Goal: Task Accomplishment & Management: Manage account settings

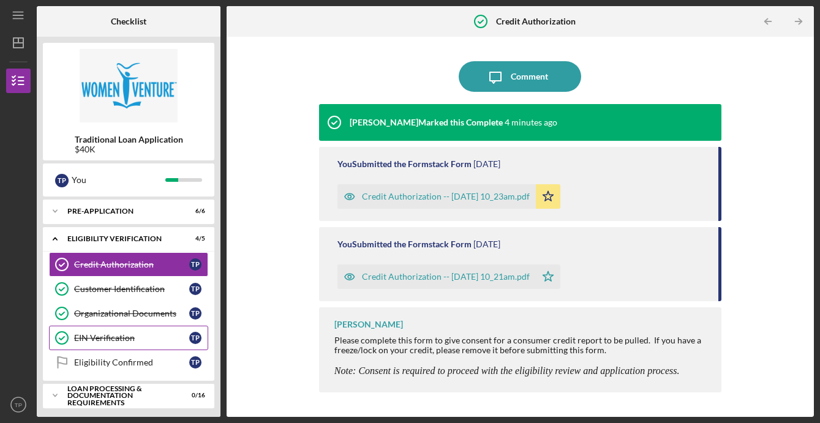
scroll to position [32, 0]
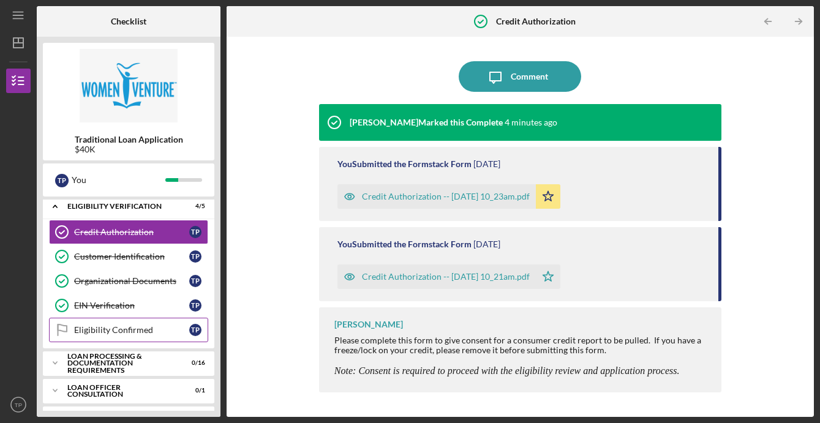
click at [97, 336] on link "Eligibility Confirmed Eligibility Confirmed T P" at bounding box center [128, 330] width 159 height 25
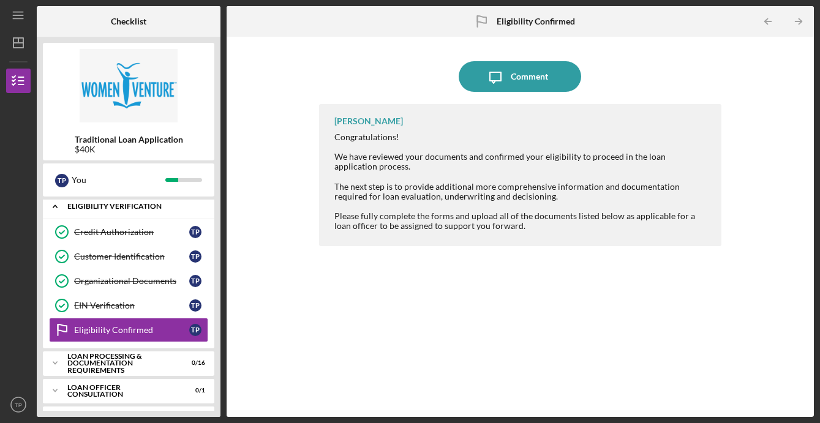
click at [55, 208] on icon "Icon/Expander" at bounding box center [55, 206] width 25 height 25
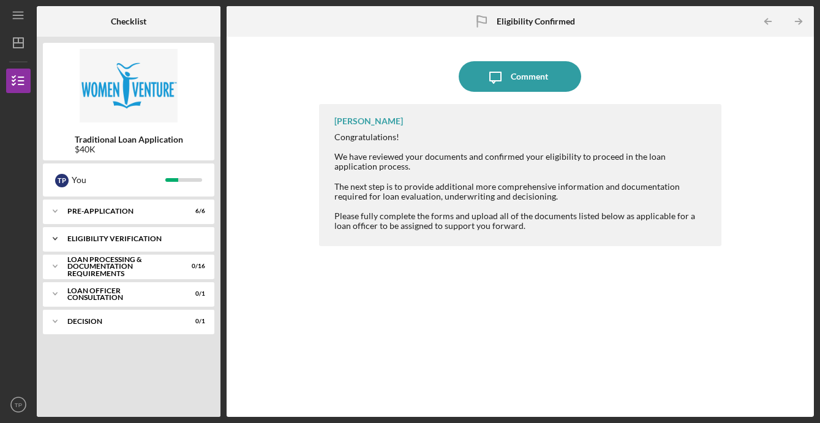
click at [65, 238] on icon "Icon/Expander" at bounding box center [55, 239] width 25 height 25
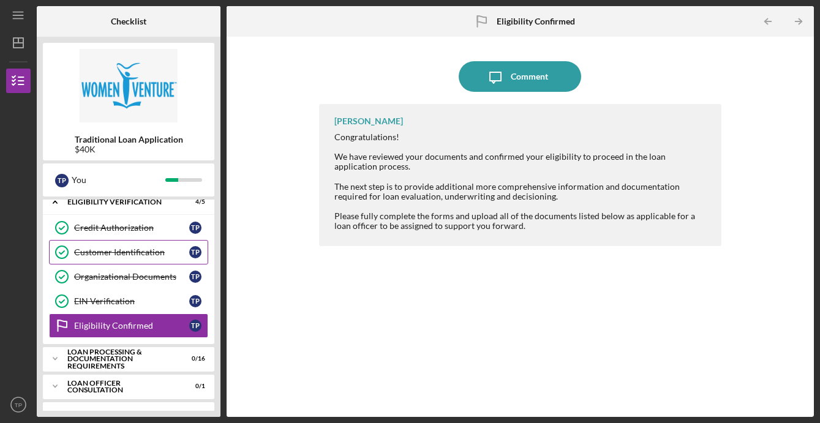
scroll to position [28, 0]
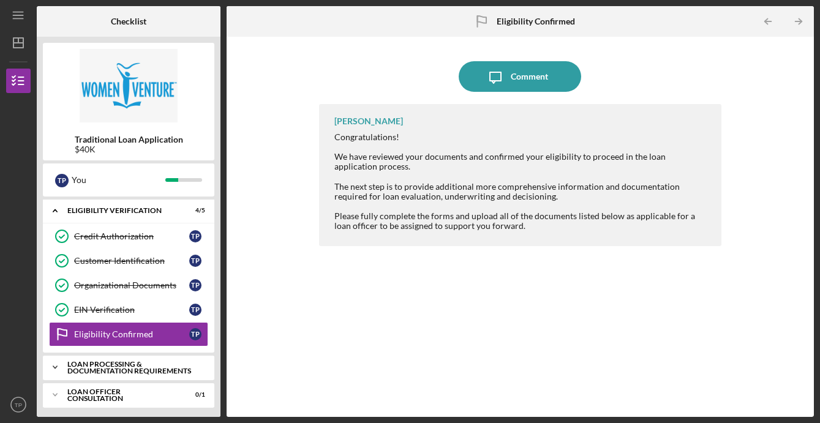
click at [55, 360] on icon "Icon/Expander" at bounding box center [55, 367] width 25 height 25
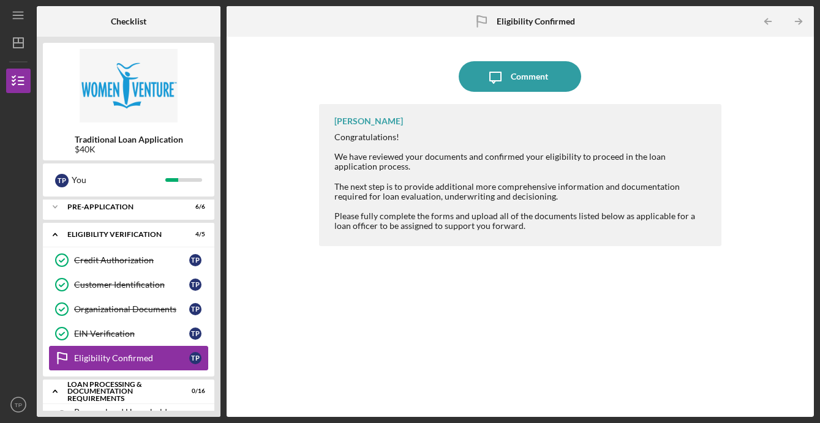
scroll to position [0, 0]
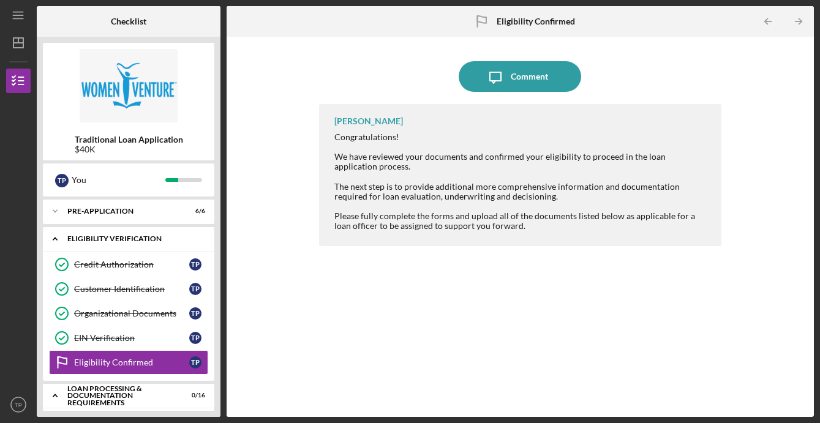
click at [57, 234] on icon "Icon/Expander" at bounding box center [55, 239] width 25 height 25
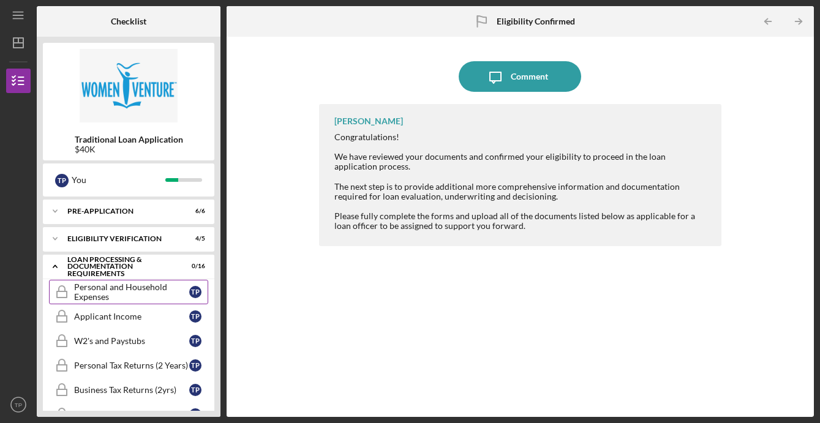
click at [81, 293] on div "Personal and Household Expenses" at bounding box center [131, 292] width 115 height 20
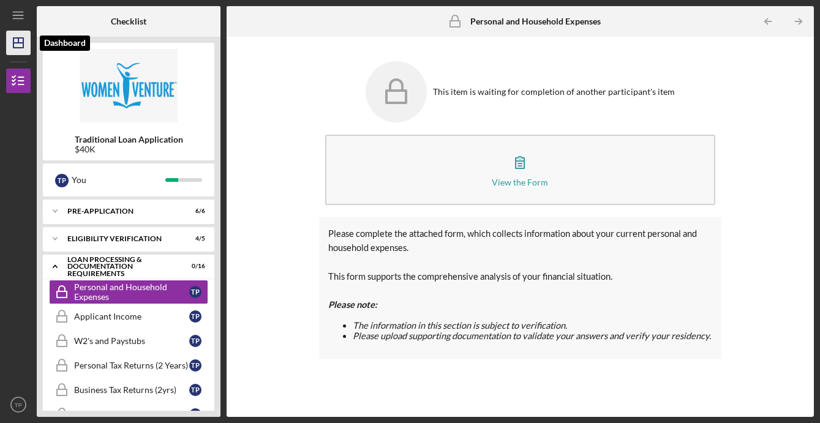
click at [25, 40] on icon "Icon/Dashboard" at bounding box center [18, 43] width 31 height 31
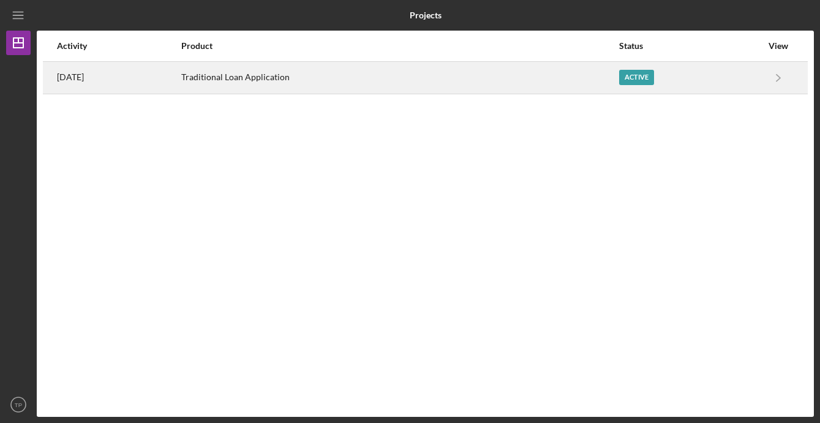
click at [689, 84] on div "Active" at bounding box center [690, 77] width 143 height 31
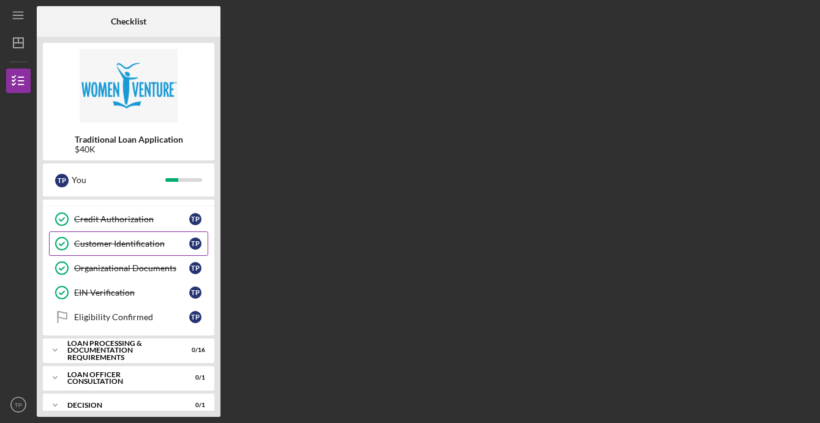
scroll to position [47, 0]
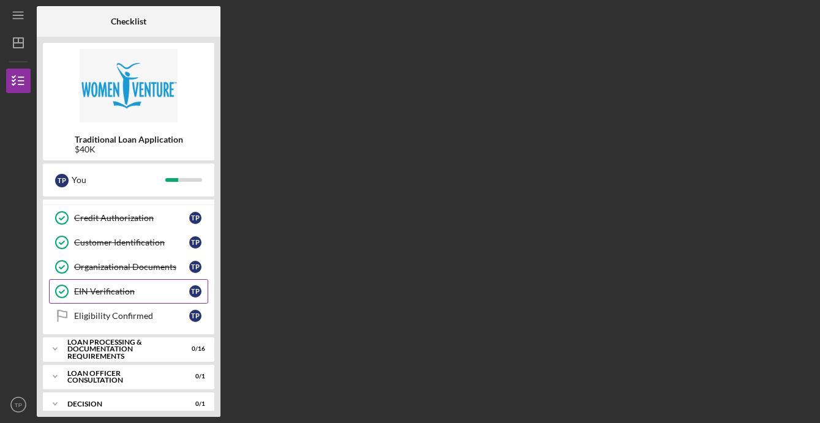
click at [115, 297] on link "EIN Verification EIN Verification T P" at bounding box center [128, 291] width 159 height 25
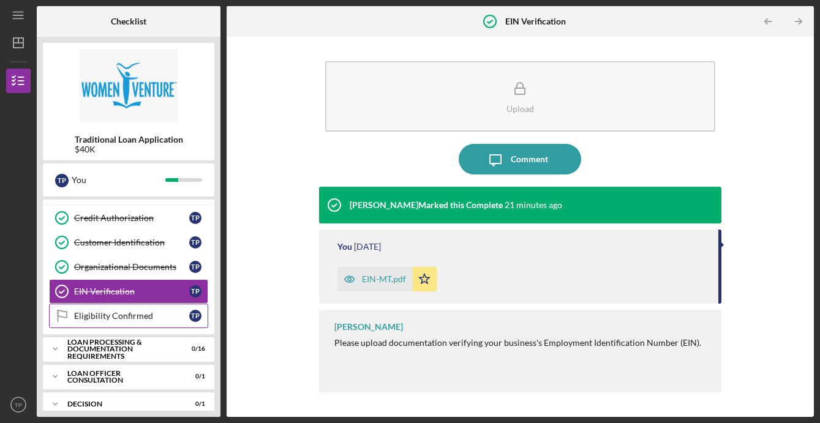
click at [118, 323] on link "Eligibility Confirmed Eligibility Confirmed T P" at bounding box center [128, 316] width 159 height 25
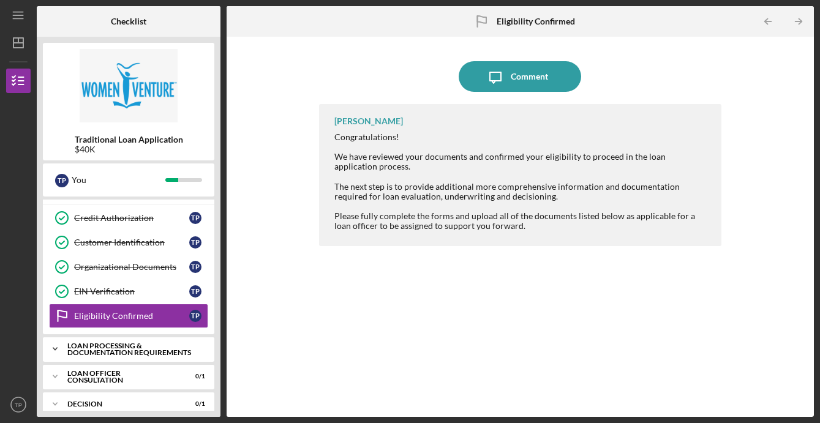
click at [119, 350] on div "Loan Processing & Documentation Requirements" at bounding box center [133, 349] width 132 height 14
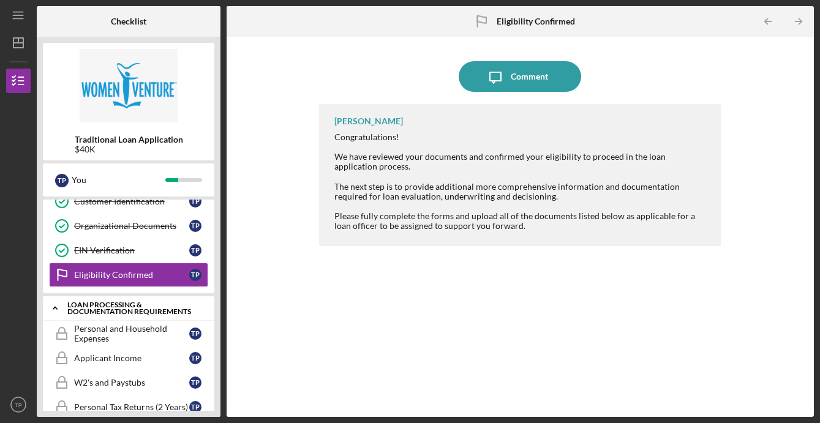
scroll to position [89, 0]
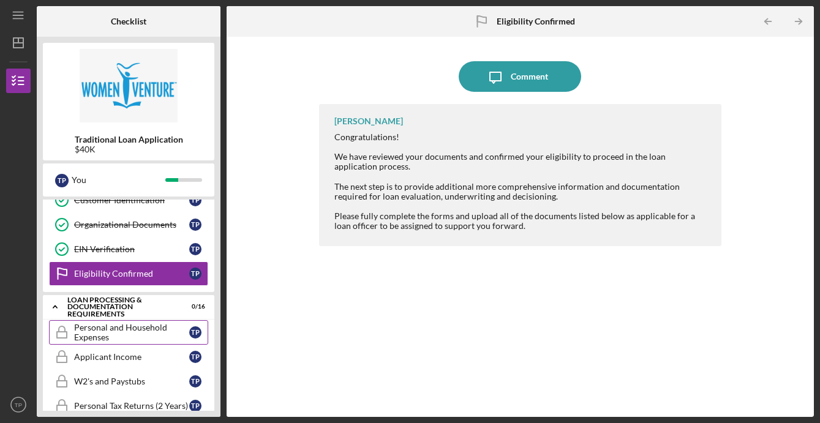
click at [109, 336] on div "Personal and Household Expenses" at bounding box center [131, 333] width 115 height 20
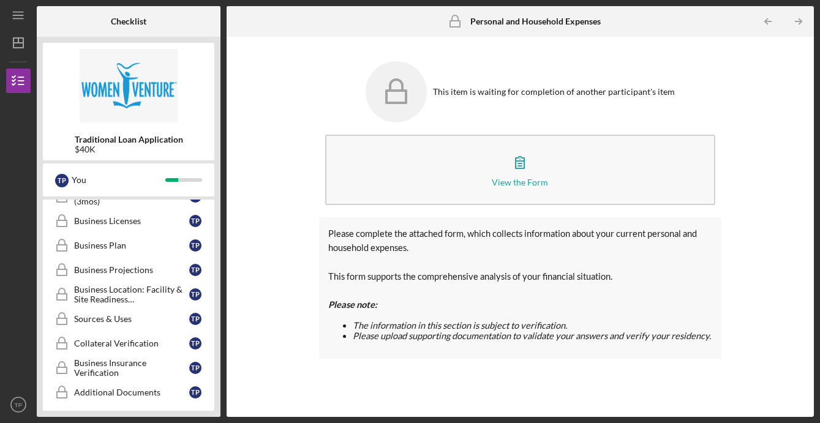
scroll to position [458, 0]
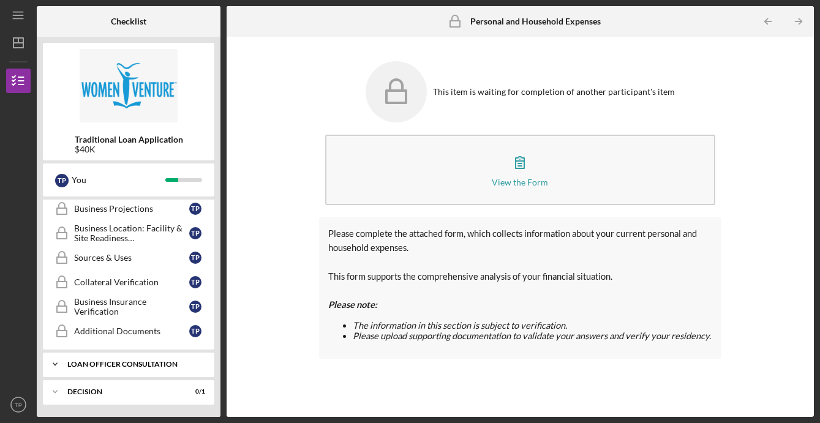
click at [89, 370] on div "Icon/Expander Loan Officer Consultation 0 / 1" at bounding box center [129, 364] width 172 height 25
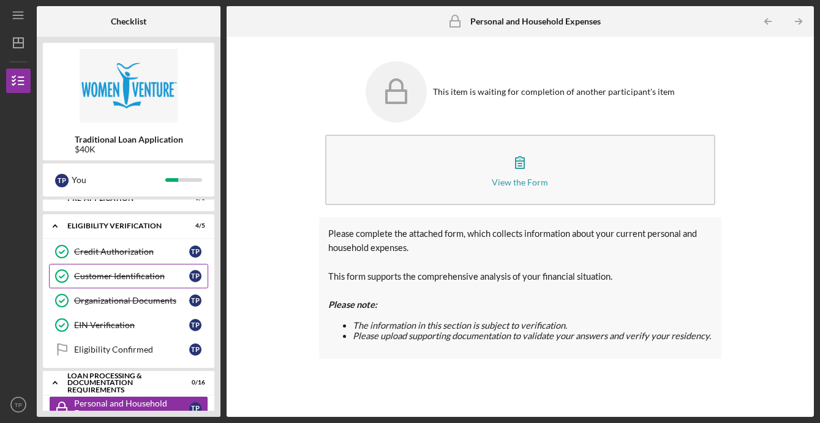
scroll to position [0, 0]
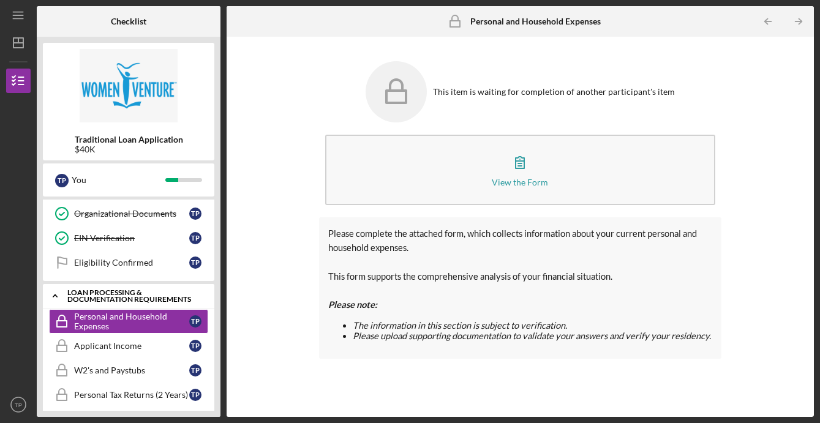
click at [56, 294] on icon "Icon/Expander" at bounding box center [55, 296] width 25 height 25
